Goal: Task Accomplishment & Management: Manage account settings

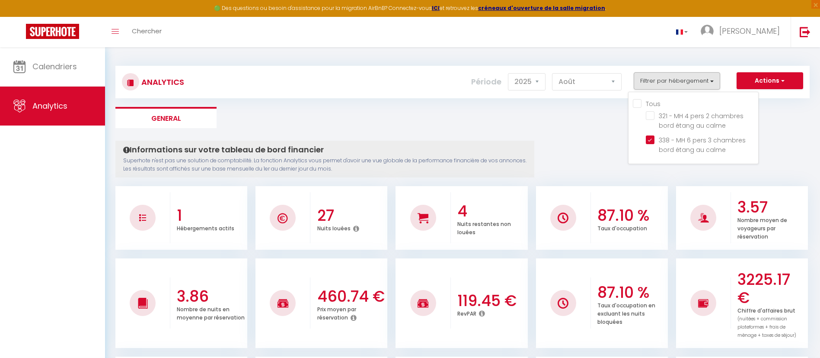
select select "2025"
select select "8"
click at [652, 114] on calme "checkbox" at bounding box center [702, 115] width 112 height 9
checkbox calme "true"
checkbox input "true"
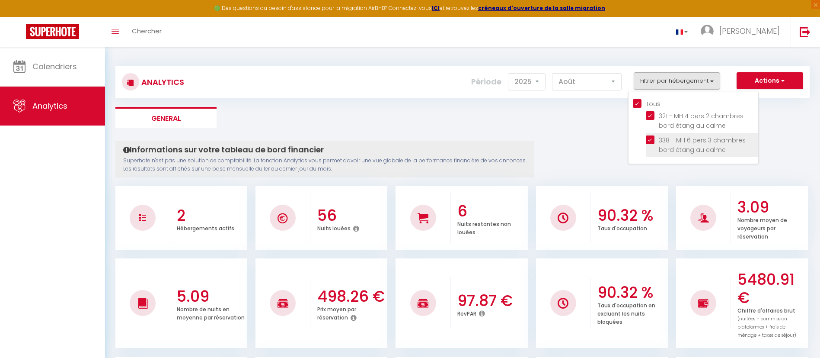
click at [650, 138] on calme "checkbox" at bounding box center [702, 139] width 112 height 9
checkbox calme "false"
checkbox input "false"
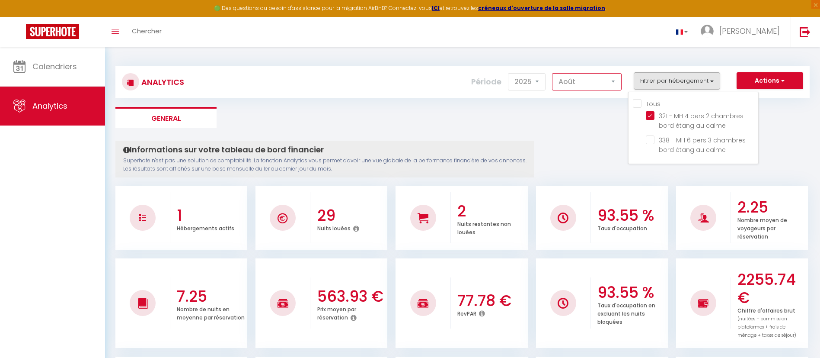
click at [614, 81] on select "[PERSON_NAME] Mars [PERSON_NAME] Juin Juillet Août Septembre Octobre Novembre D…" at bounding box center [587, 81] width 70 height 17
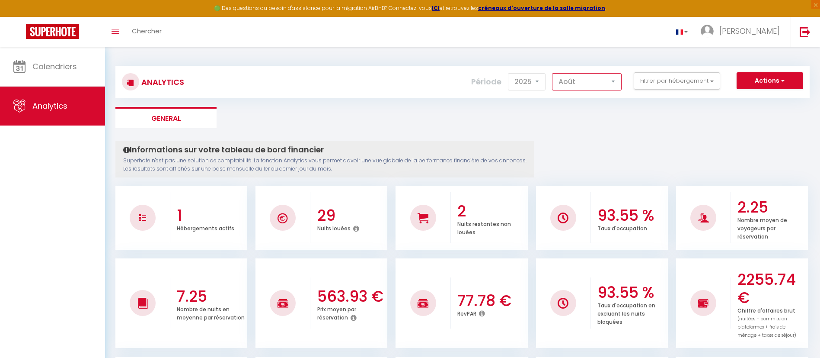
select select "9"
click at [553, 73] on select "[PERSON_NAME] Mars [PERSON_NAME] Juin Juillet Août Septembre Octobre Novembre D…" at bounding box center [587, 81] width 70 height 17
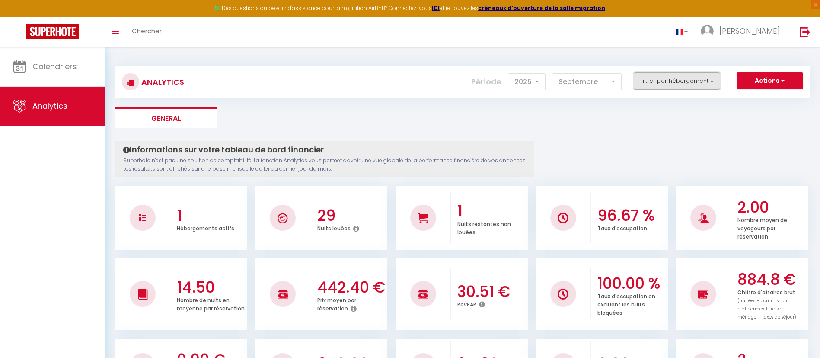
drag, startPoint x: 714, startPoint y: 80, endPoint x: 708, endPoint y: 84, distance: 7.8
click at [714, 80] on button "Filtrer par hébergement" at bounding box center [677, 80] width 86 height 17
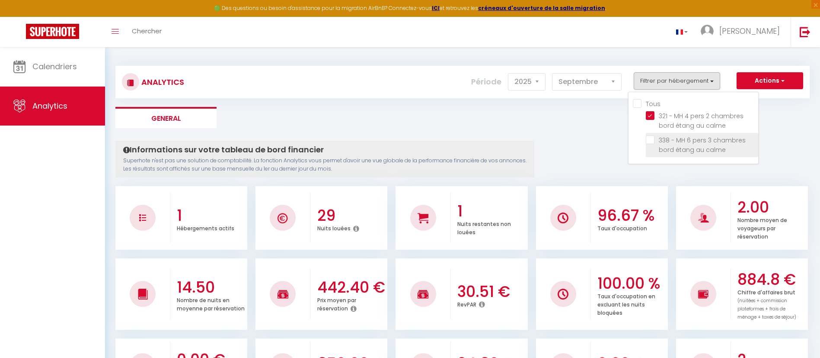
click at [652, 141] on calme "checkbox" at bounding box center [702, 139] width 112 height 9
checkbox calme "true"
checkbox input "true"
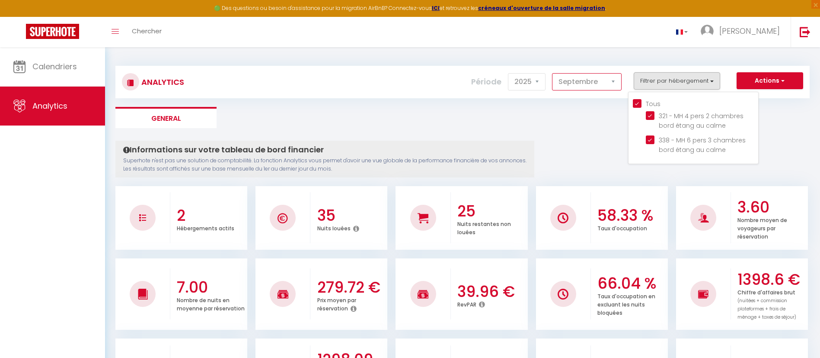
click at [614, 80] on select "[PERSON_NAME] Mars [PERSON_NAME] Juin Juillet Août Septembre Octobre Novembre D…" at bounding box center [587, 81] width 70 height 17
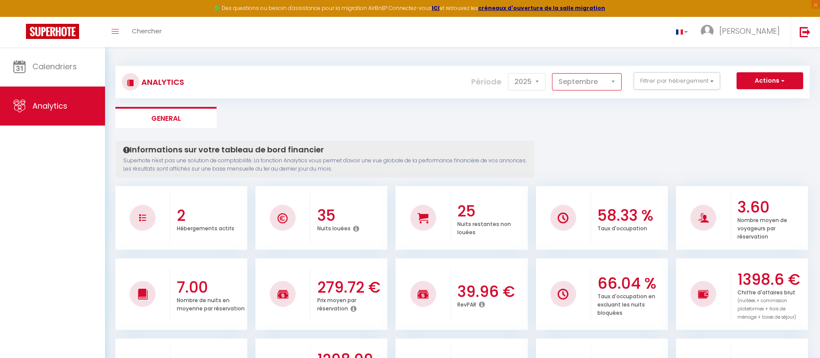
select select "8"
click at [553, 73] on select "[PERSON_NAME] Mars [PERSON_NAME] Juin Juillet Août Septembre Octobre Novembre D…" at bounding box center [587, 81] width 70 height 17
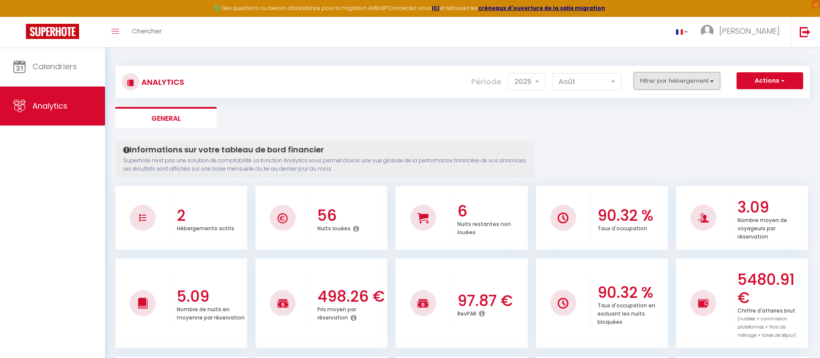
click at [715, 81] on button "Filtrer par hébergement" at bounding box center [677, 80] width 86 height 17
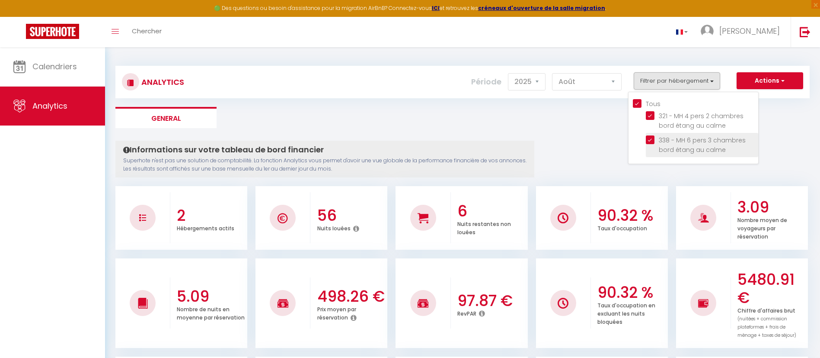
click at [652, 139] on calme "checkbox" at bounding box center [702, 139] width 112 height 9
checkbox calme "false"
checkbox input "false"
click at [652, 138] on calme "checkbox" at bounding box center [702, 139] width 112 height 9
checkbox calme "true"
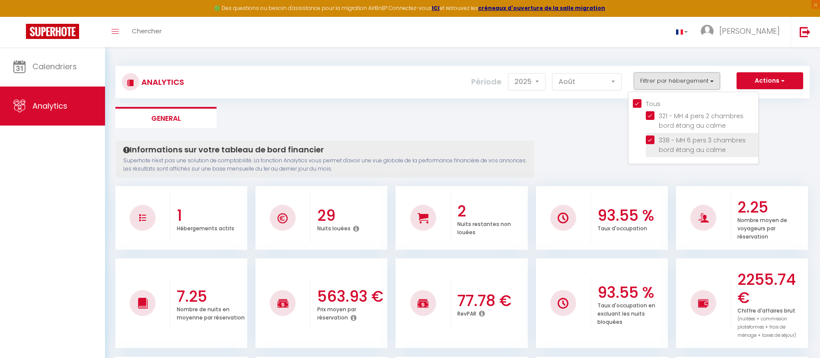
checkbox input "true"
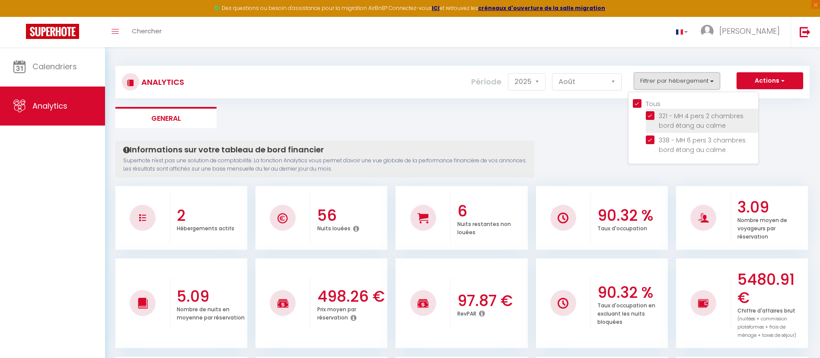
click at [653, 114] on calme "checkbox" at bounding box center [702, 115] width 112 height 9
checkbox calme "false"
checkbox input "false"
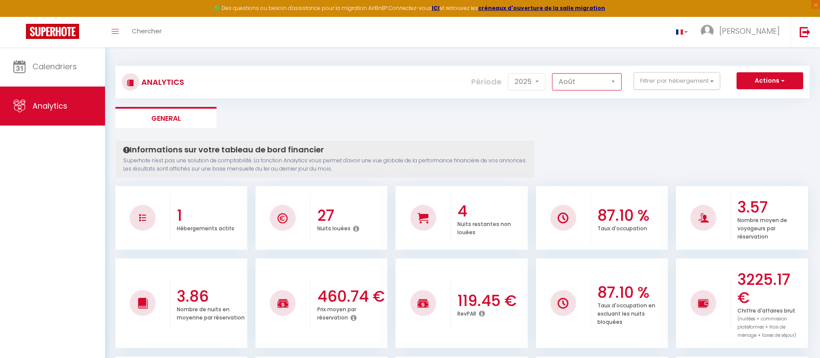
drag, startPoint x: 616, startPoint y: 79, endPoint x: 614, endPoint y: 84, distance: 5.6
click at [616, 79] on select "[PERSON_NAME] Mars [PERSON_NAME] Juin Juillet Août Septembre Octobre Novembre D…" at bounding box center [587, 81] width 70 height 17
select select "9"
click at [553, 73] on select "[PERSON_NAME] Mars [PERSON_NAME] Juin Juillet Août Septembre Octobre Novembre D…" at bounding box center [587, 81] width 70 height 17
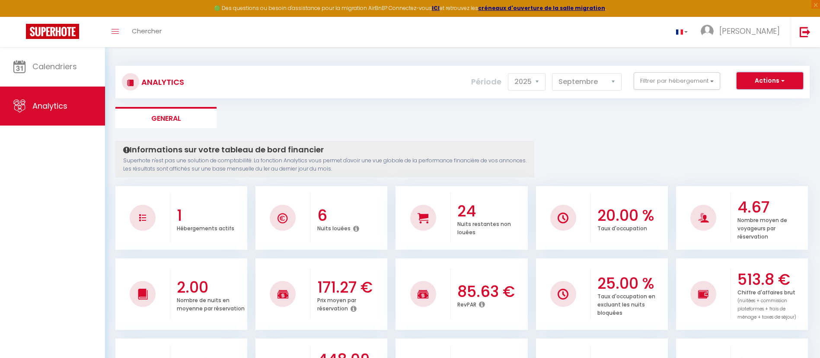
click at [783, 80] on span "button" at bounding box center [782, 80] width 5 height 9
click at [782, 80] on span "button" at bounding box center [782, 80] width 5 height 9
click at [713, 80] on button "Filtrer par hébergement" at bounding box center [677, 80] width 86 height 17
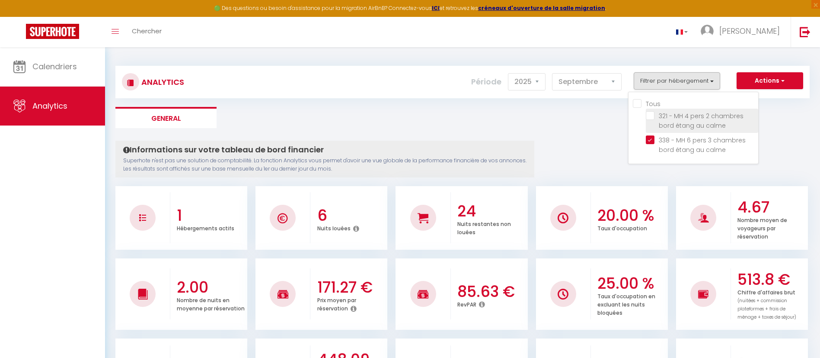
click at [651, 111] on calme "checkbox" at bounding box center [702, 115] width 112 height 9
checkbox calme "true"
checkbox input "true"
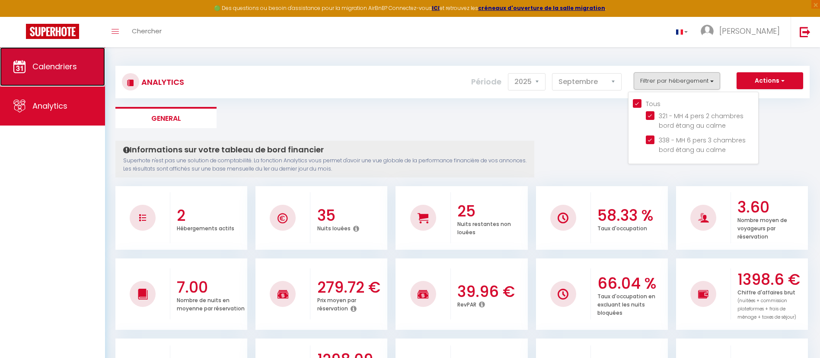
click at [67, 64] on span "Calendriers" at bounding box center [54, 66] width 45 height 11
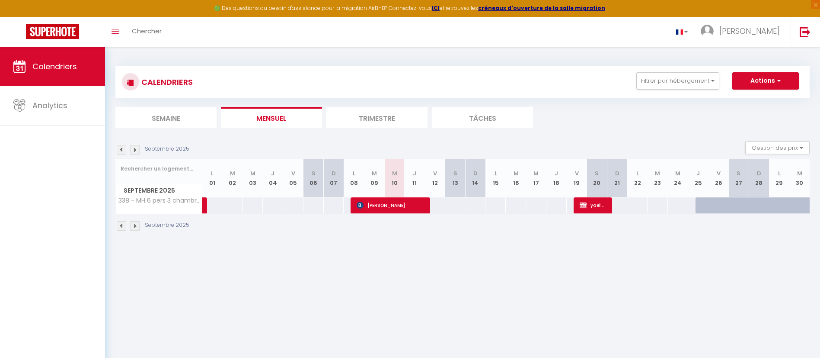
click at [123, 148] on img at bounding box center [122, 150] width 10 height 10
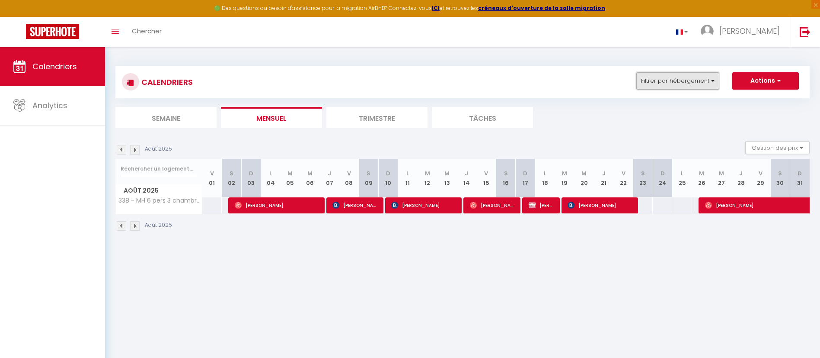
click at [714, 80] on button "Filtrer par hébergement" at bounding box center [677, 80] width 83 height 17
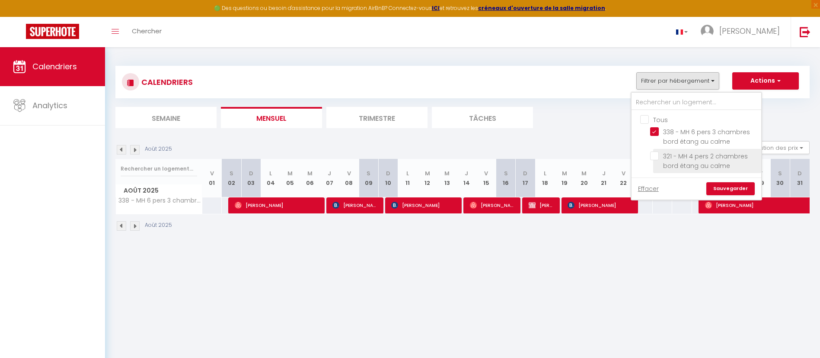
click at [656, 156] on input "321 - MH 4 pers 2 chambres bord étang au calme" at bounding box center [704, 155] width 108 height 9
checkbox input "true"
click at [735, 188] on link "Sauvegarder" at bounding box center [731, 188] width 48 height 13
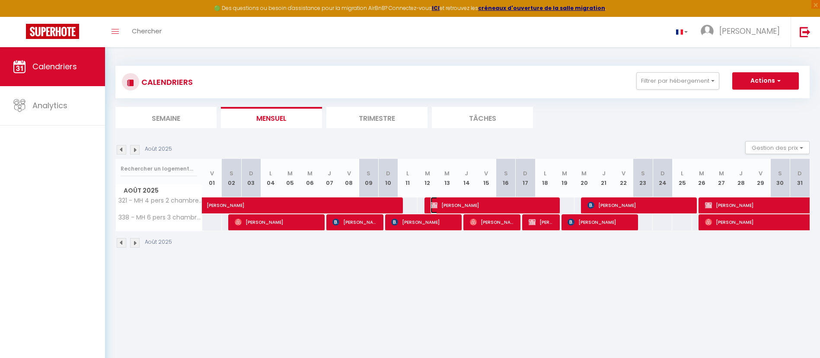
click at [453, 203] on span "[PERSON_NAME]" at bounding box center [492, 205] width 123 height 16
select select "OK"
select select "1"
select select "0"
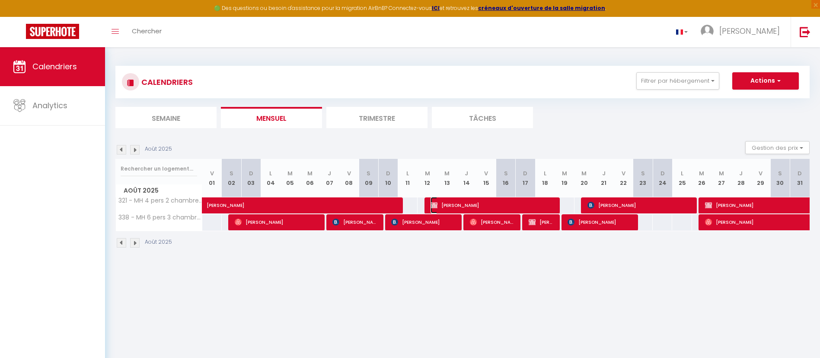
select select "1"
select select
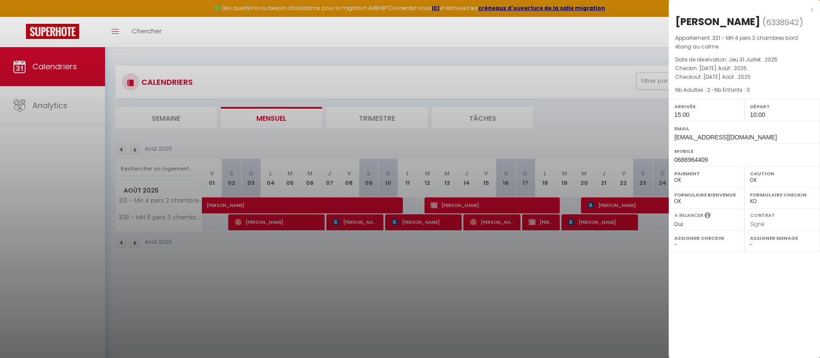
click at [600, 266] on div at bounding box center [410, 179] width 820 height 358
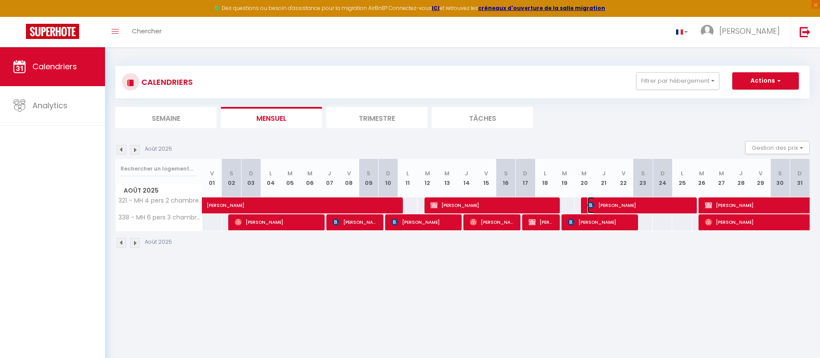
click at [620, 203] on span "[PERSON_NAME]" at bounding box center [640, 205] width 104 height 16
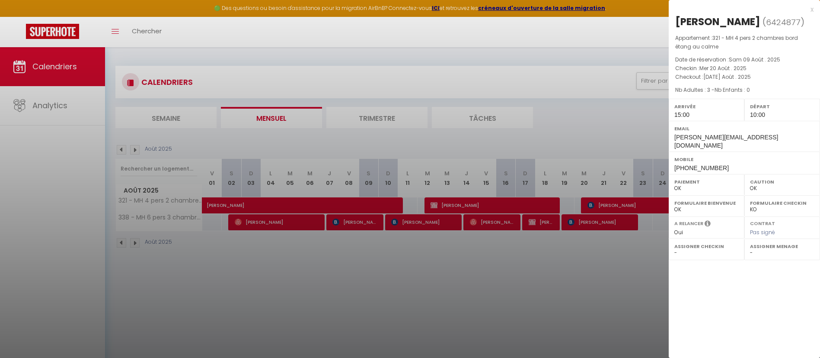
click at [554, 276] on div at bounding box center [410, 179] width 820 height 358
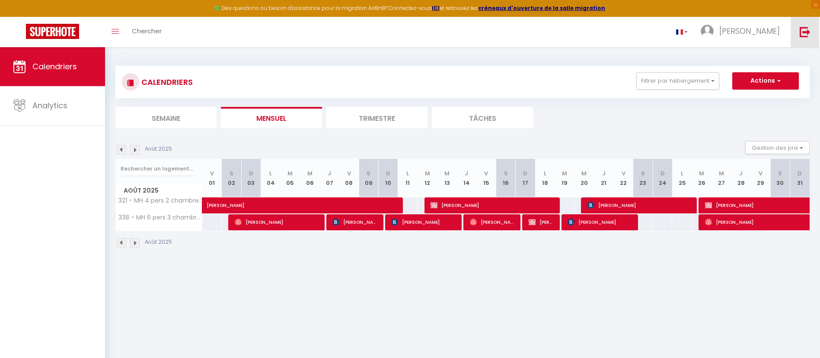
click at [803, 32] on img at bounding box center [805, 31] width 11 height 11
